Goal: Check status: Check status

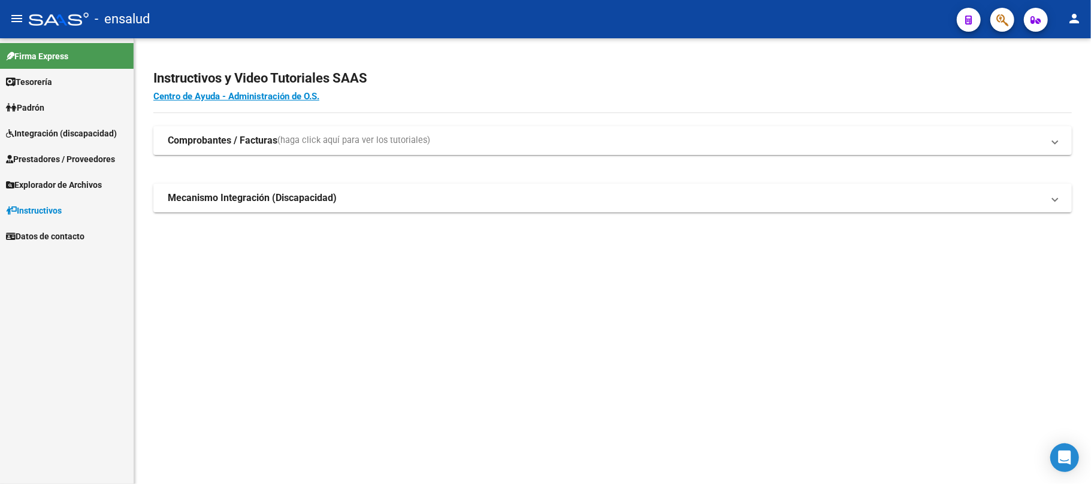
click at [77, 132] on span "Integración (discapacidad)" at bounding box center [61, 133] width 111 height 13
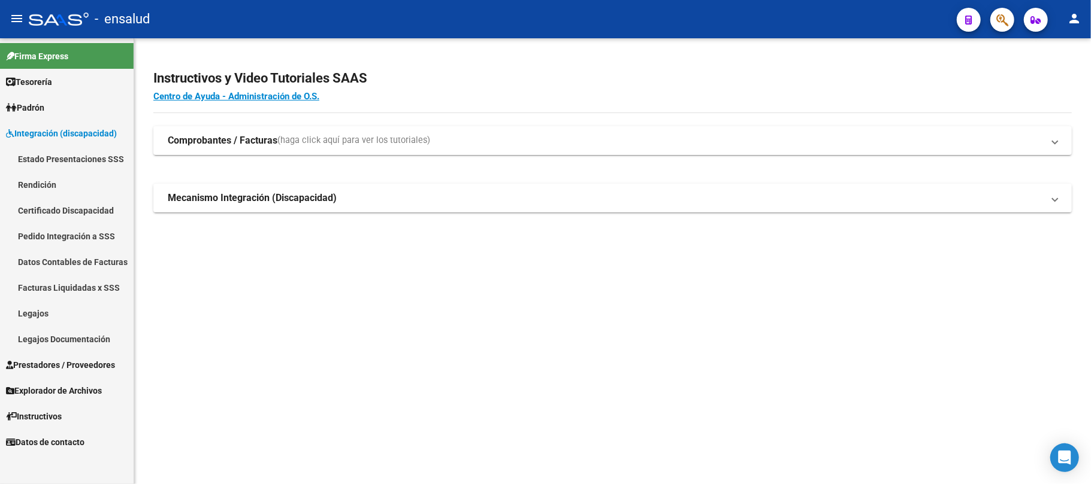
click at [84, 159] on link "Estado Presentaciones SSS" at bounding box center [67, 159] width 134 height 26
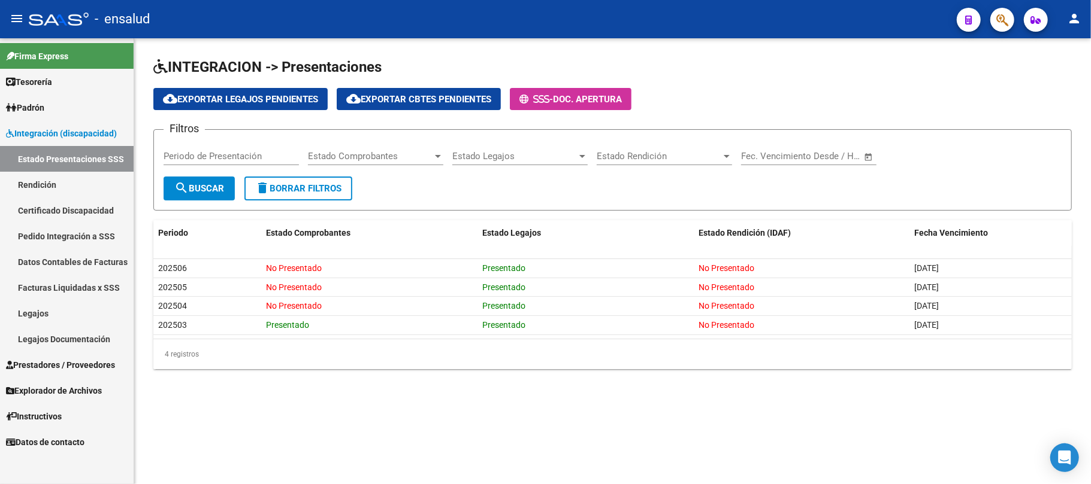
click at [75, 230] on link "Pedido Integración a SSS" at bounding box center [67, 236] width 134 height 26
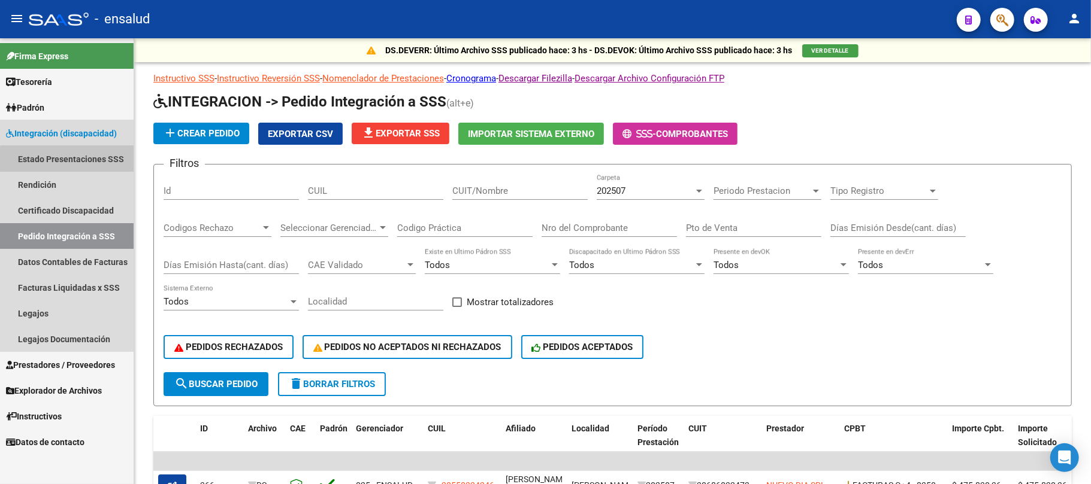
click at [89, 161] on link "Estado Presentaciones SSS" at bounding box center [67, 159] width 134 height 26
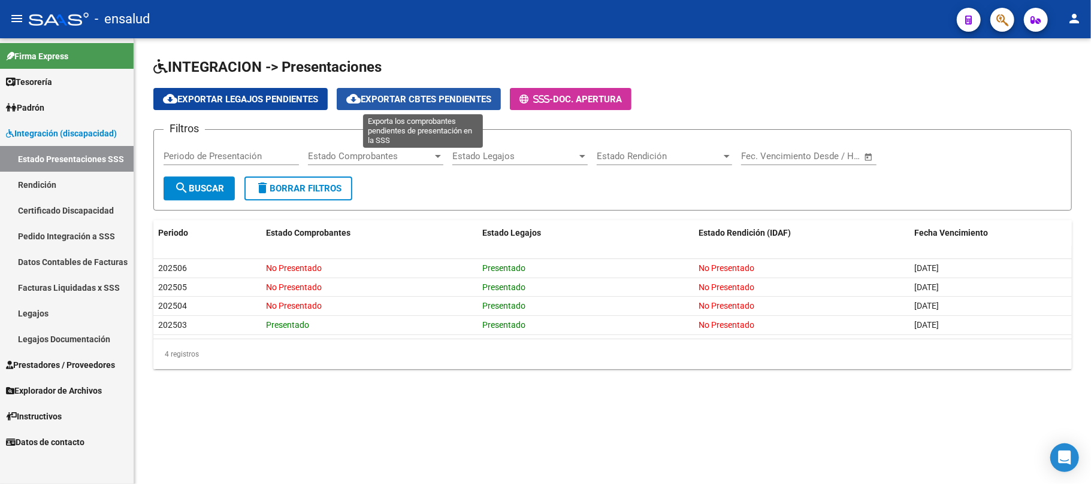
click at [460, 99] on span "cloud_download Exportar Cbtes Pendientes" at bounding box center [418, 99] width 145 height 11
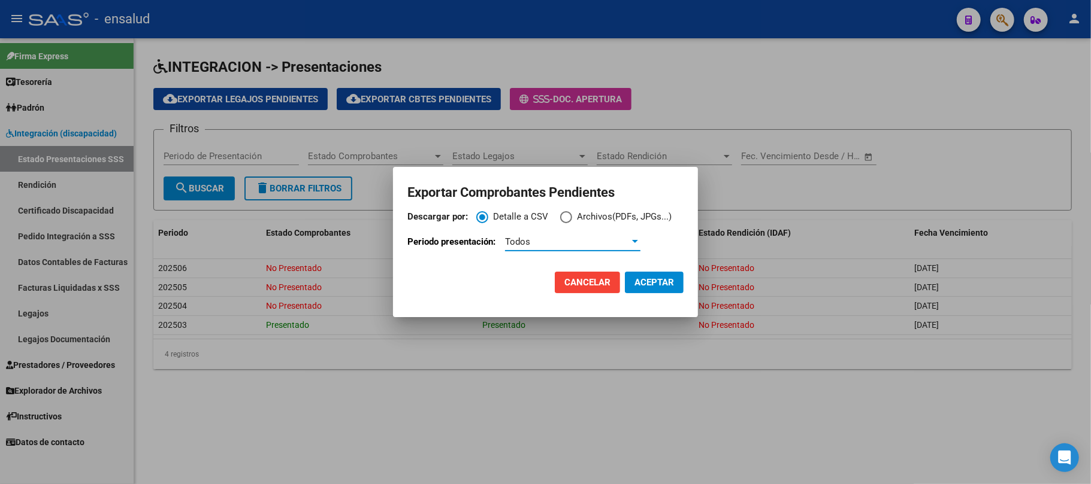
click at [582, 243] on div "Todos" at bounding box center [567, 242] width 125 height 11
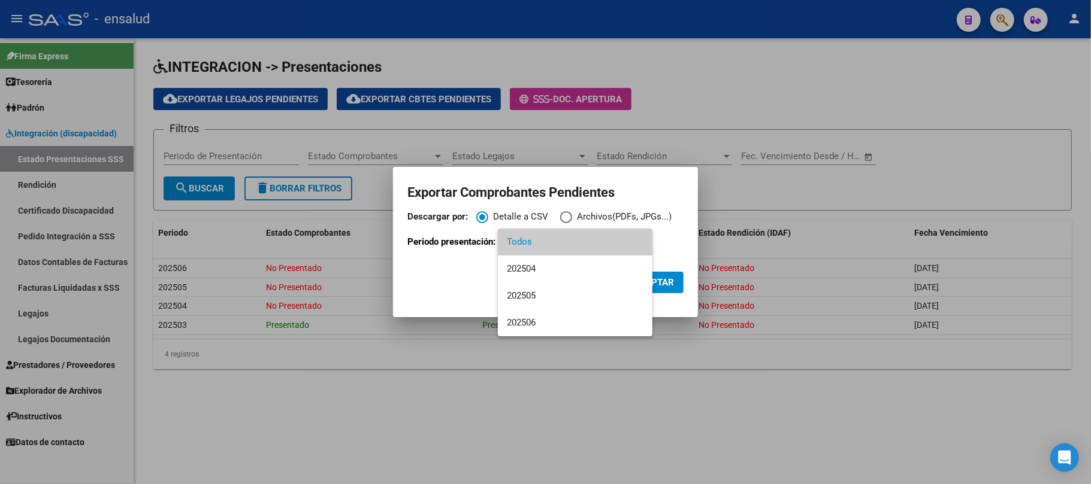
click at [217, 420] on div at bounding box center [545, 242] width 1091 height 484
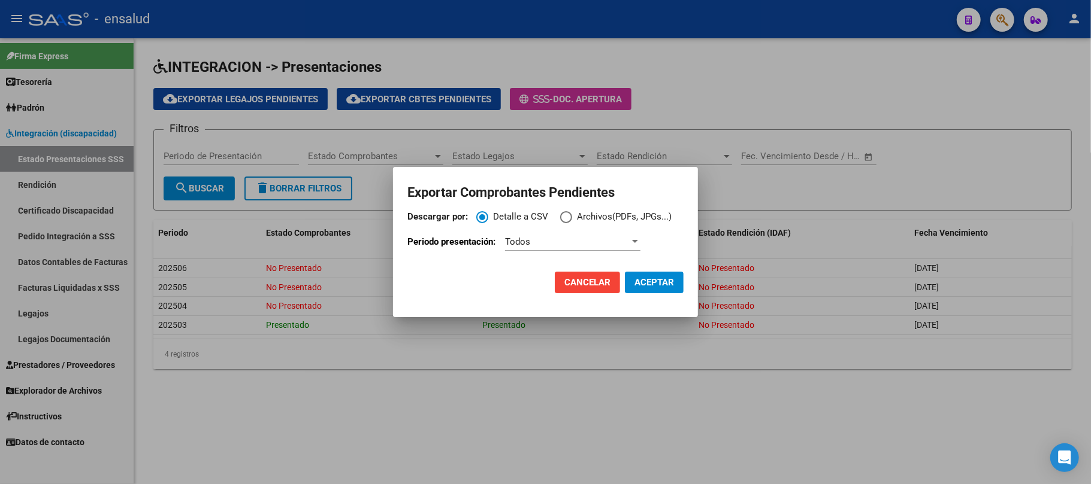
click at [581, 275] on button "Cancelar" at bounding box center [587, 283] width 65 height 22
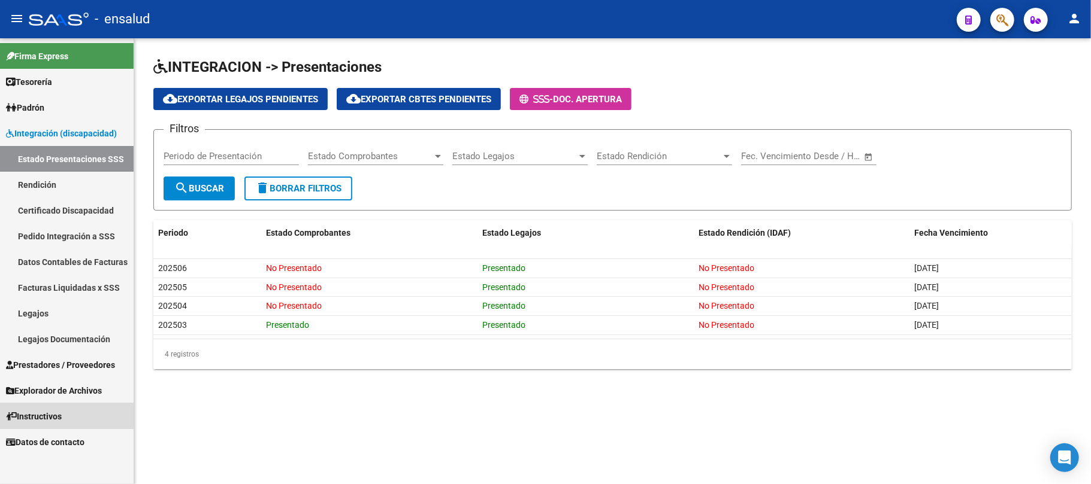
click at [59, 408] on link "Instructivos" at bounding box center [67, 417] width 134 height 26
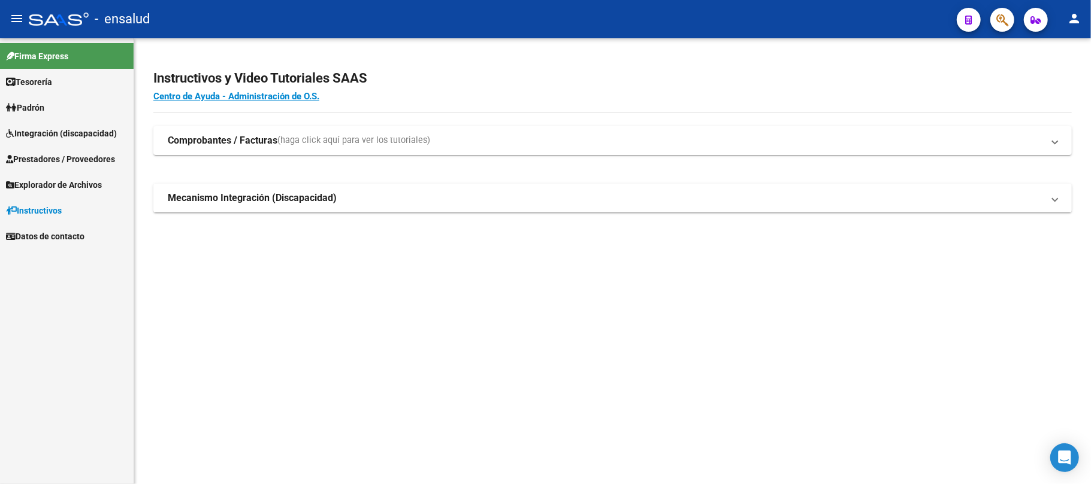
click at [74, 180] on span "Explorador de Archivos" at bounding box center [54, 184] width 96 height 13
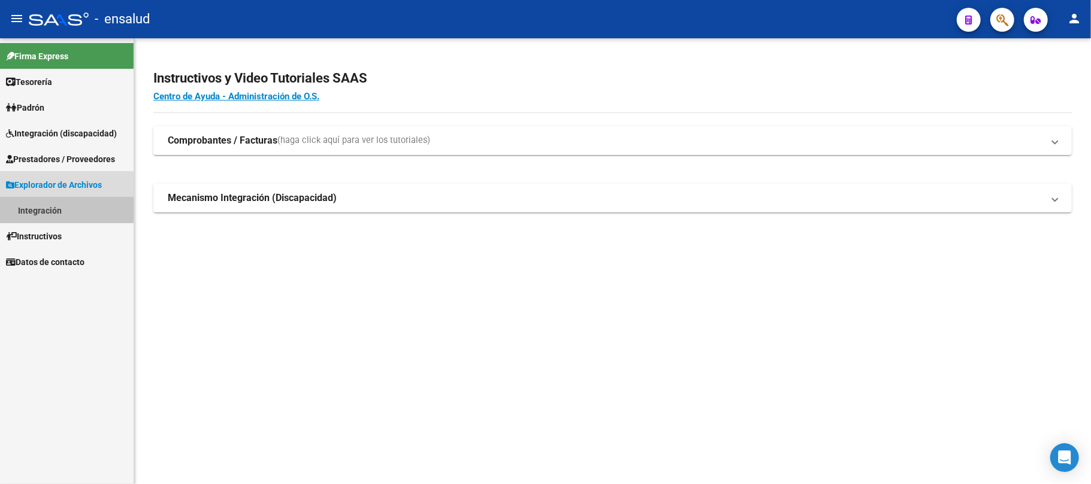
click at [54, 207] on link "Integración" at bounding box center [67, 211] width 134 height 26
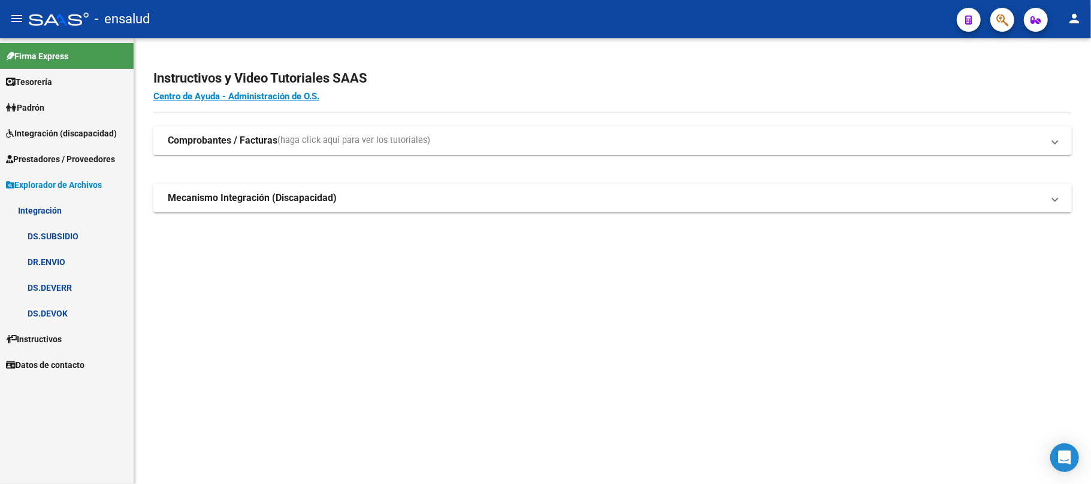
click at [58, 288] on link "DS.DEVERR" at bounding box center [67, 288] width 134 height 26
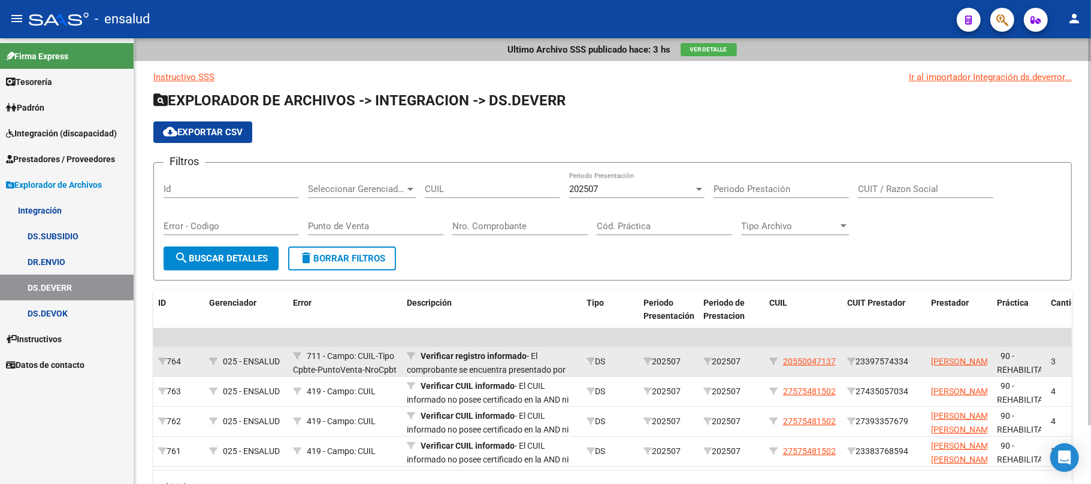
drag, startPoint x: 801, startPoint y: 364, endPoint x: 813, endPoint y: 365, distance: 12.0
click at [813, 365] on span "20550047137" at bounding box center [809, 362] width 53 height 10
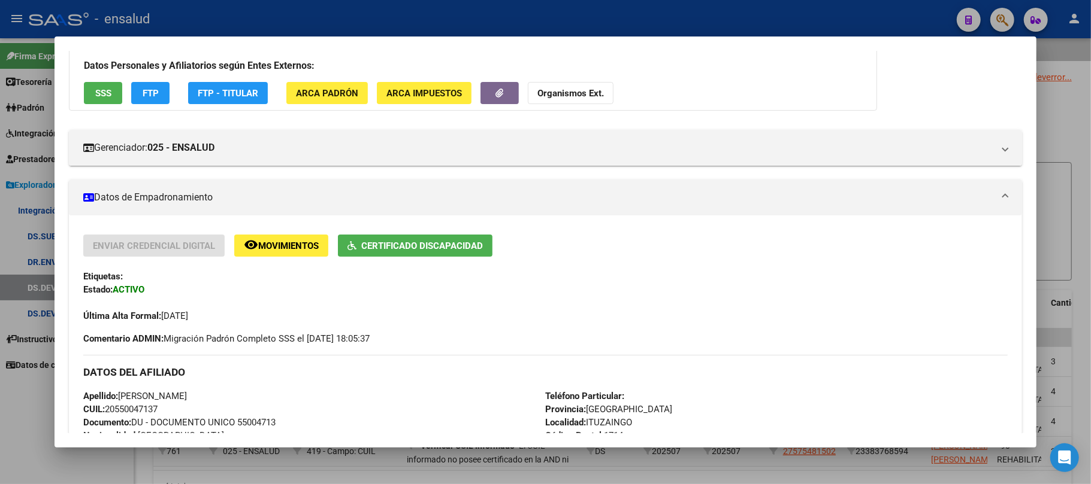
scroll to position [159, 0]
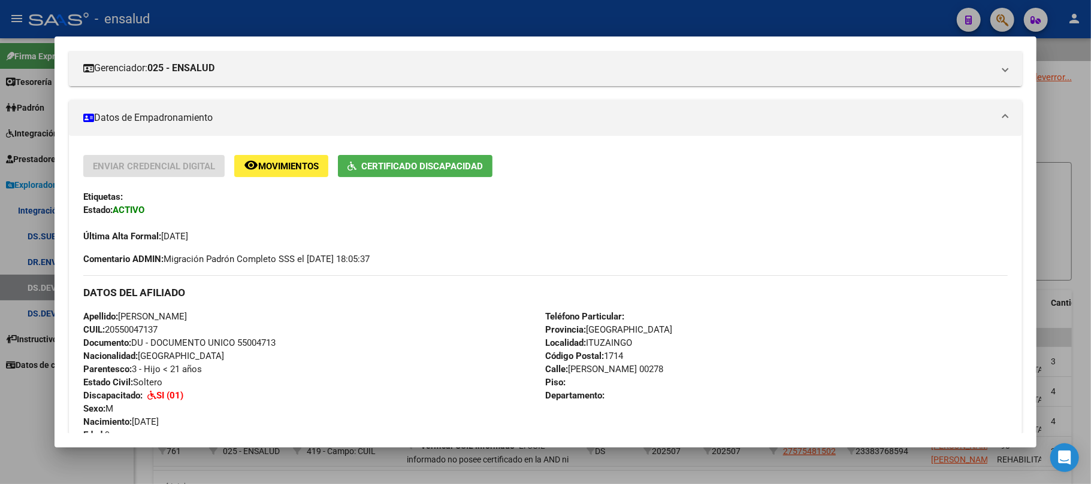
click at [1057, 111] on div at bounding box center [545, 242] width 1091 height 484
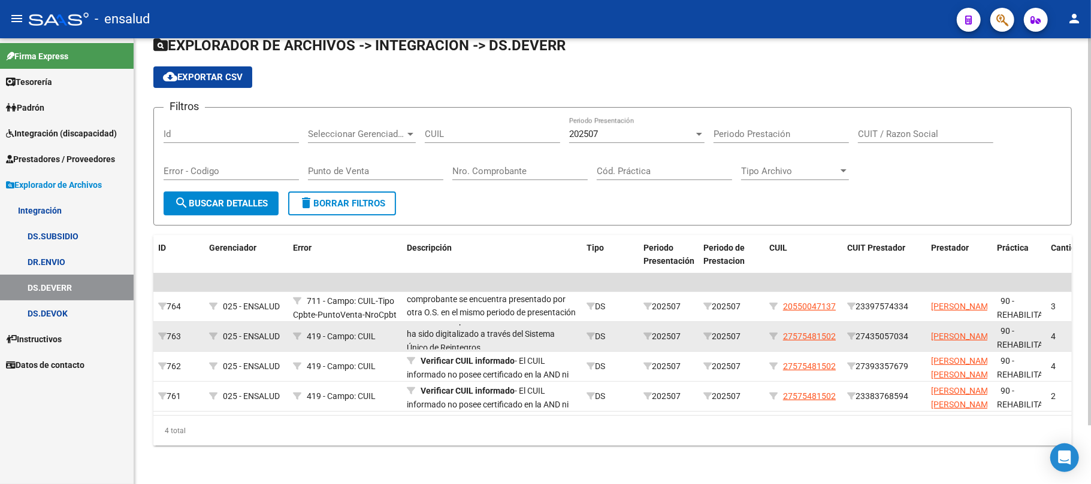
scroll to position [29, 0]
click at [813, 332] on span "27575481502" at bounding box center [809, 337] width 53 height 10
type textarea "27575481502"
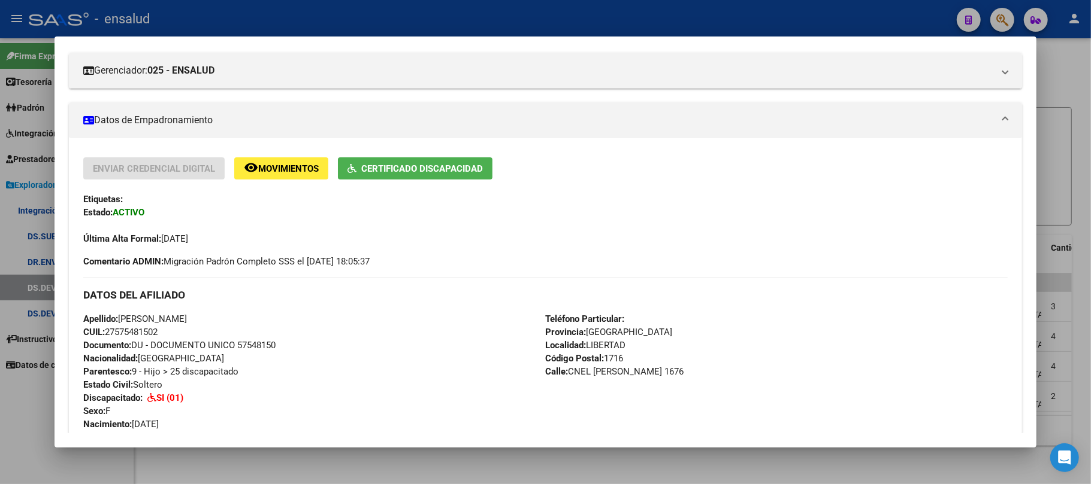
scroll to position [159, 0]
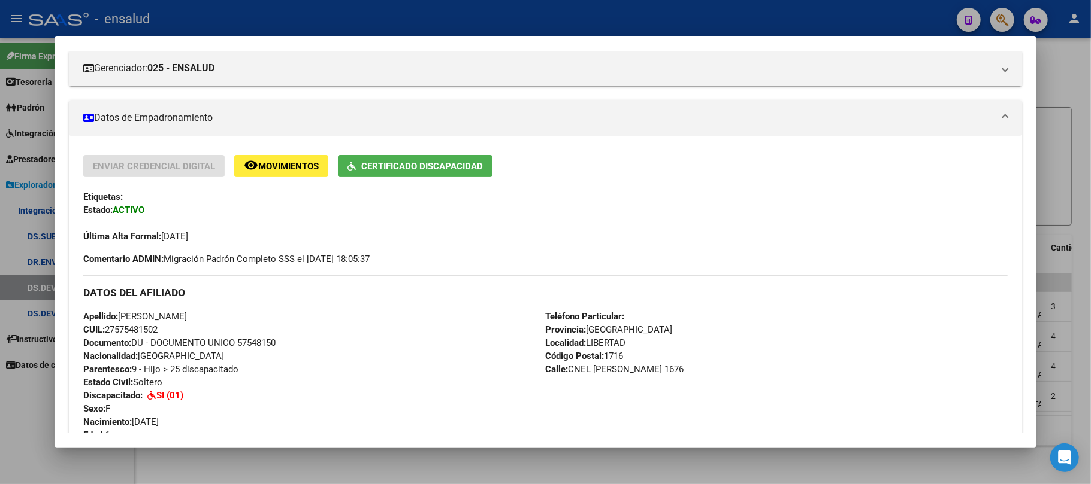
click at [1053, 71] on div at bounding box center [545, 242] width 1091 height 484
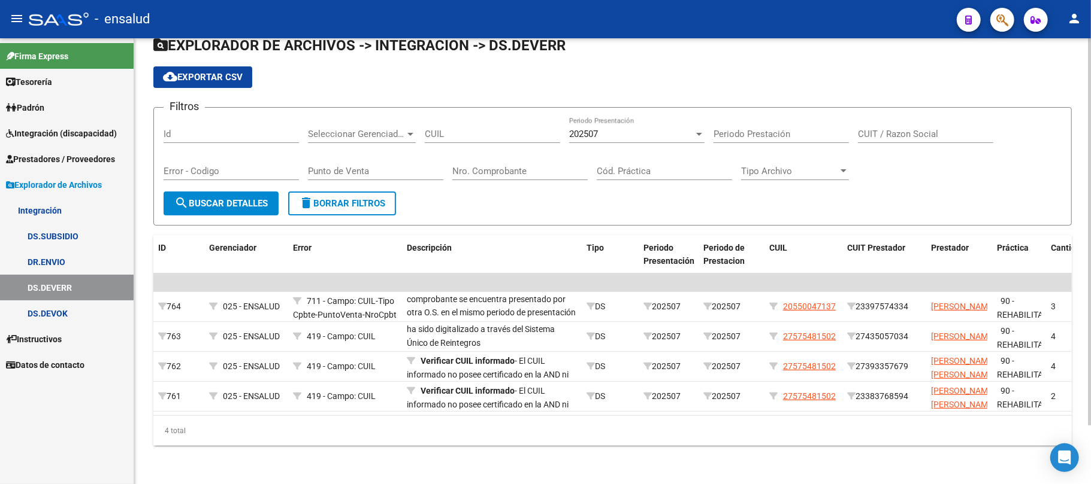
scroll to position [67, 0]
click at [1064, 323] on div "Ultimo Archivo SSS publicado hace: 3 hs Ver Detalle Instructivo SSS Ir al impor…" at bounding box center [613, 233] width 959 height 501
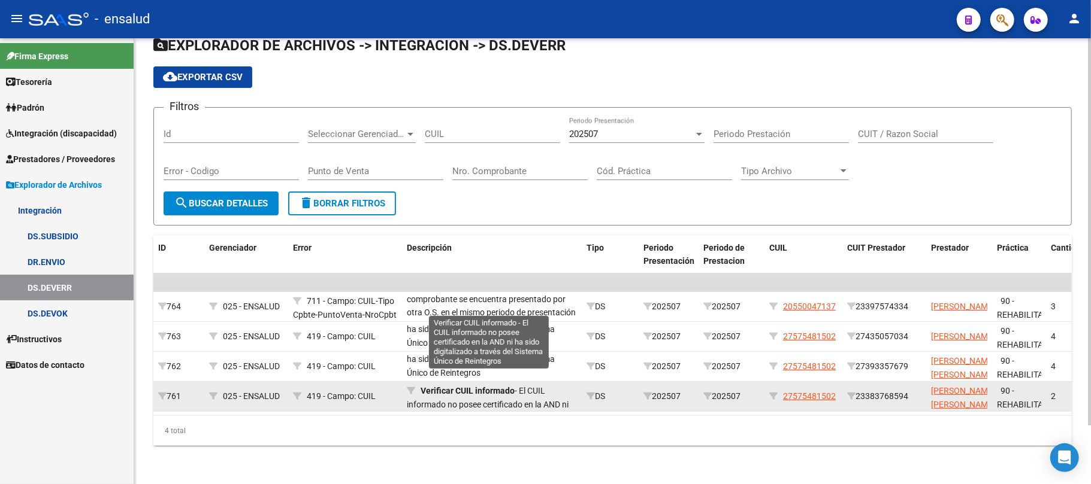
scroll to position [0, 0]
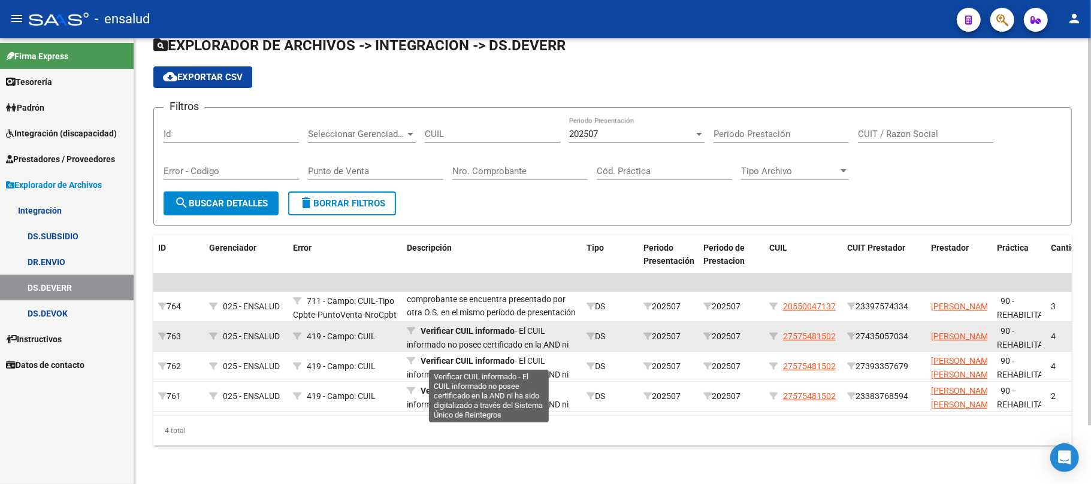
scroll to position [29, 0]
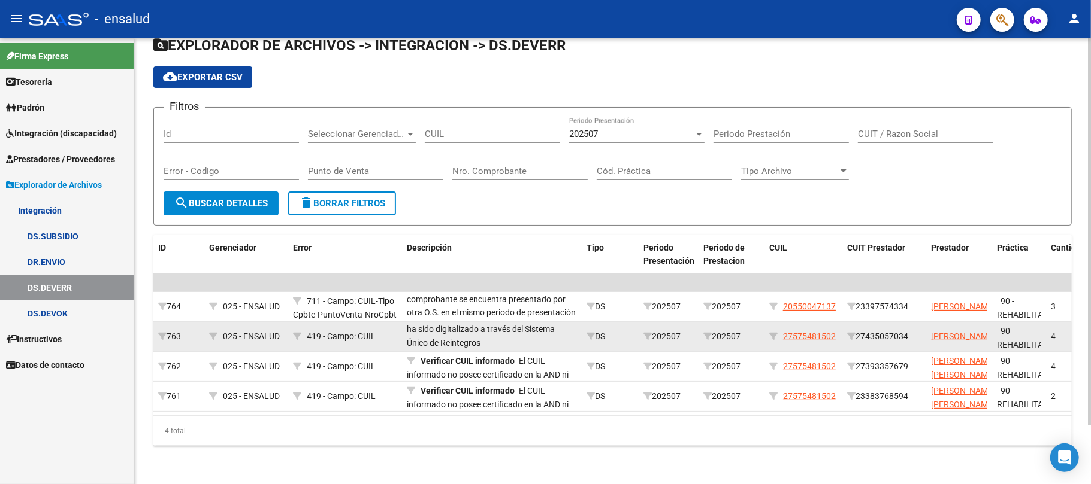
drag, startPoint x: 561, startPoint y: 333, endPoint x: 549, endPoint y: 328, distance: 12.9
click at [549, 328] on div "Verificar CUIL informado - El CUIL informado no posee certificado en la AND ni …" at bounding box center [492, 337] width 170 height 25
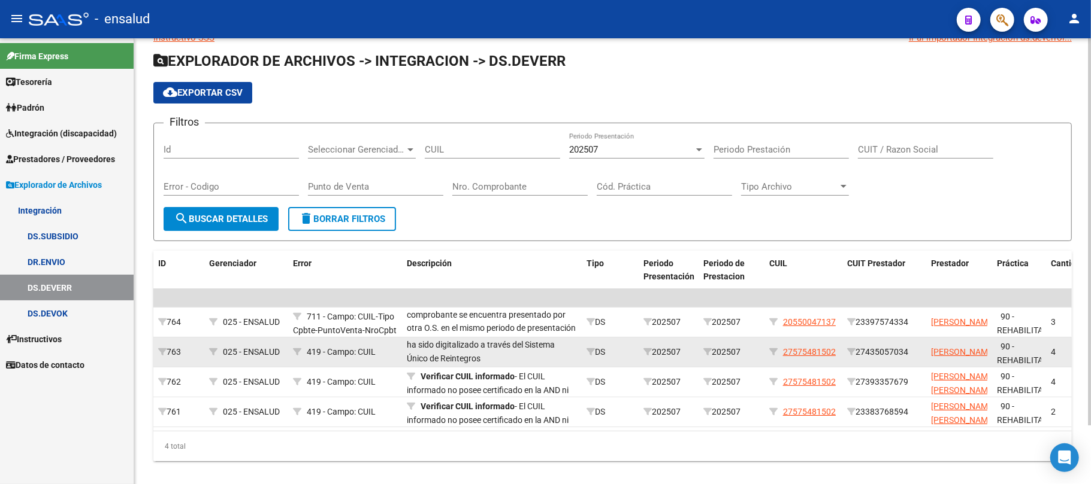
scroll to position [67, 0]
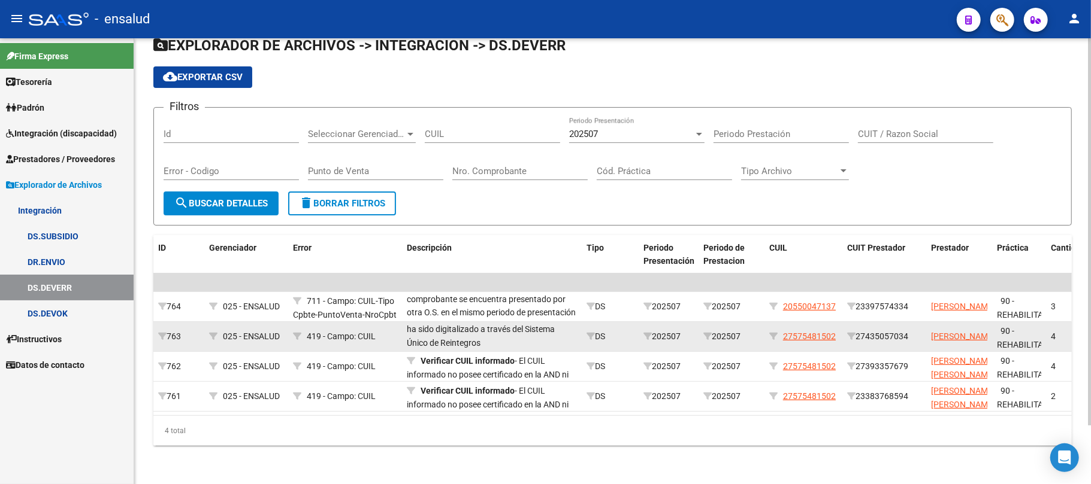
click at [483, 334] on div "Verificar CUIL informado - El CUIL informado no posee certificado en la AND ni …" at bounding box center [492, 337] width 170 height 25
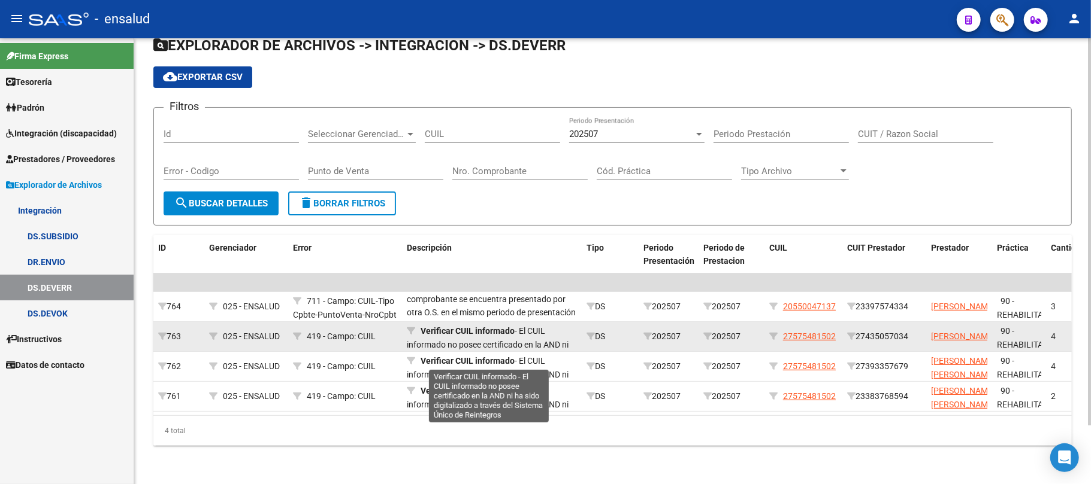
drag, startPoint x: 487, startPoint y: 334, endPoint x: 422, endPoint y: 314, distance: 68.0
click at [422, 325] on div "Verificar CUIL informado - El CUIL informado no posee certificado en la AND ni …" at bounding box center [492, 337] width 170 height 25
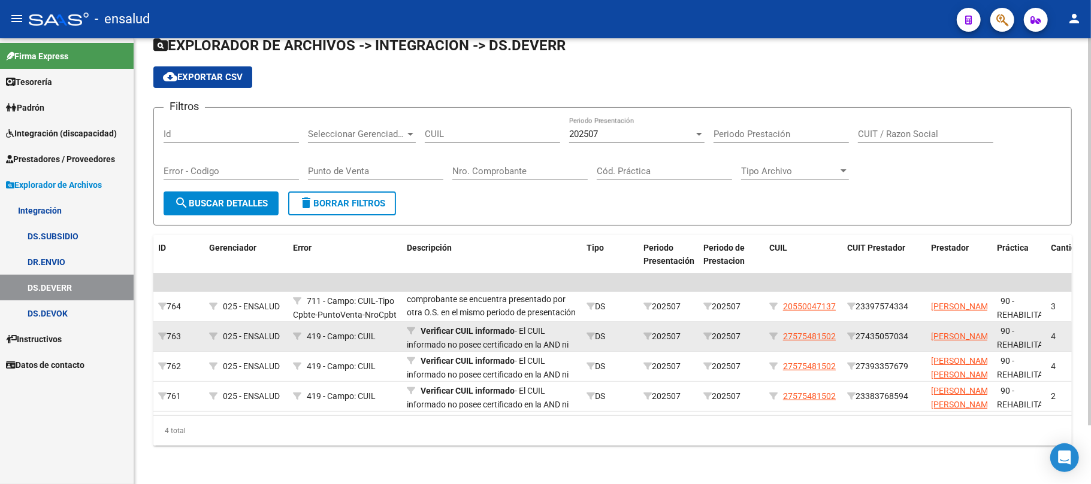
copy span "Verificar CUIL informado - El CUIL informado no posee certificado en la AND ni …"
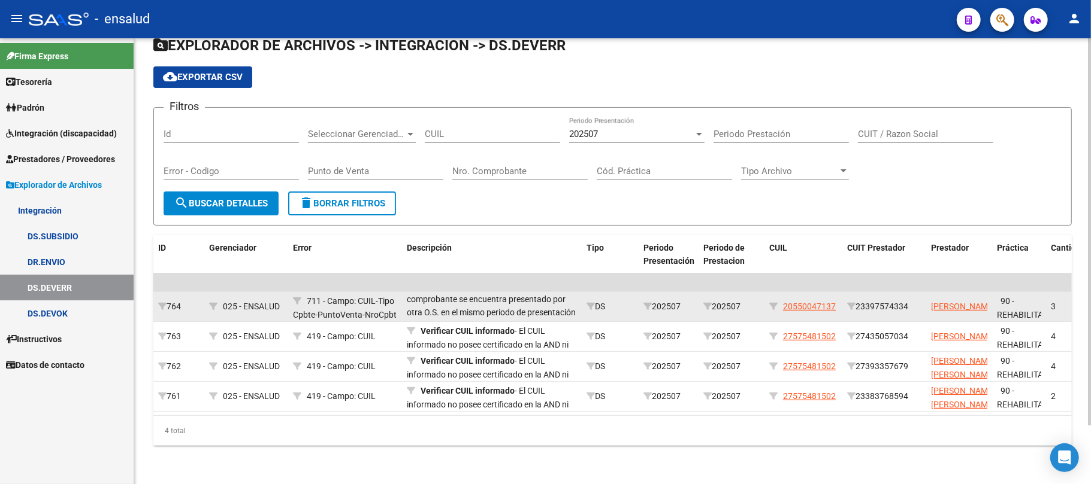
click at [458, 305] on div "Verificar registro informado - El comprobante se encuentra presentado por otra …" at bounding box center [492, 307] width 170 height 25
drag, startPoint x: 458, startPoint y: 302, endPoint x: 419, endPoint y: 288, distance: 40.9
click at [419, 295] on div "Verificar registro informado - El comprobante se encuentra presentado por otra …" at bounding box center [492, 307] width 170 height 25
copy div "Verificar registro informado - El comprobante se encuentra presentado por otra …"
